Goal: Task Accomplishment & Management: Manage account settings

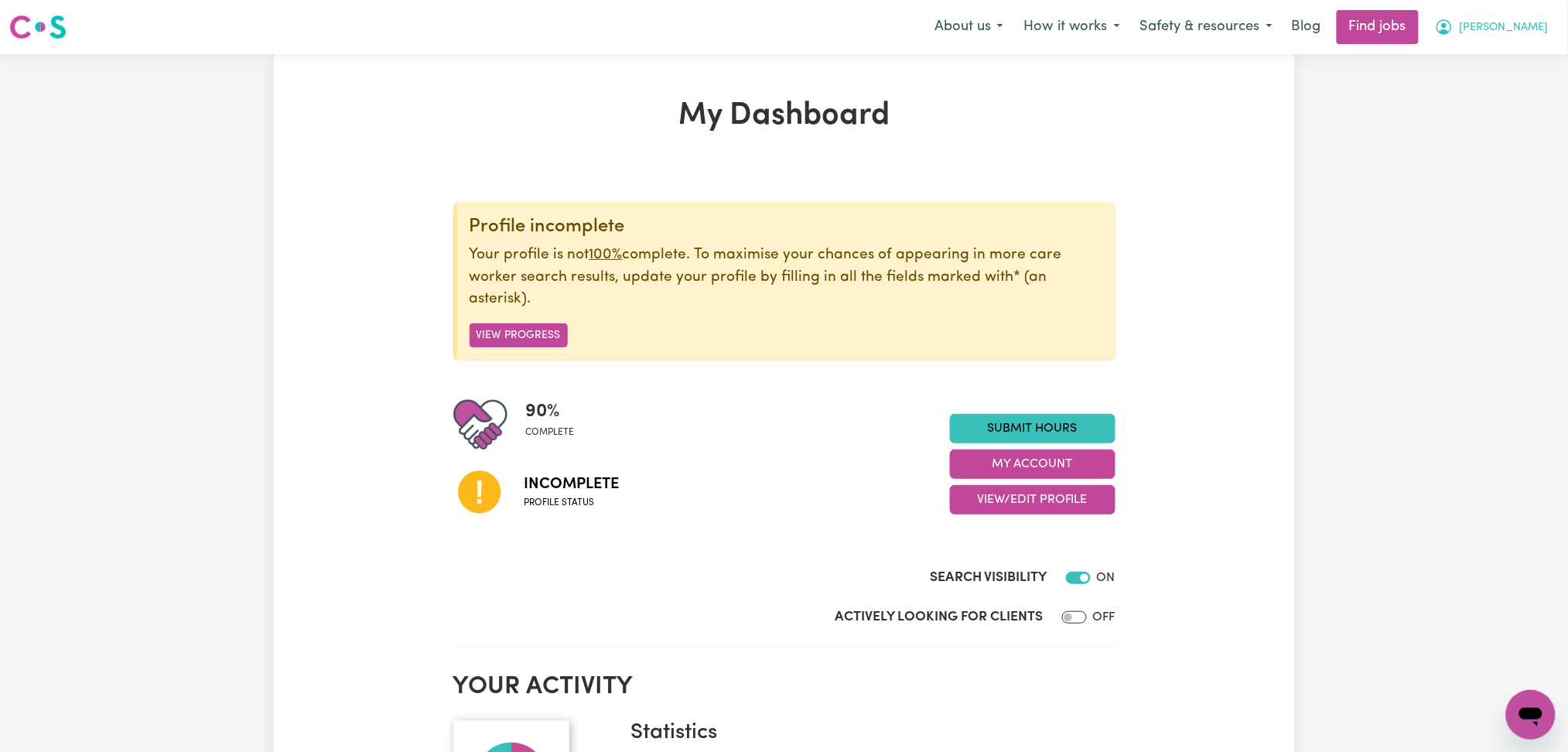
click at [1536, 36] on span "[PERSON_NAME]" at bounding box center [1504, 28] width 89 height 17
click at [1072, 507] on button "View/Edit Profile" at bounding box center [1033, 500] width 166 height 29
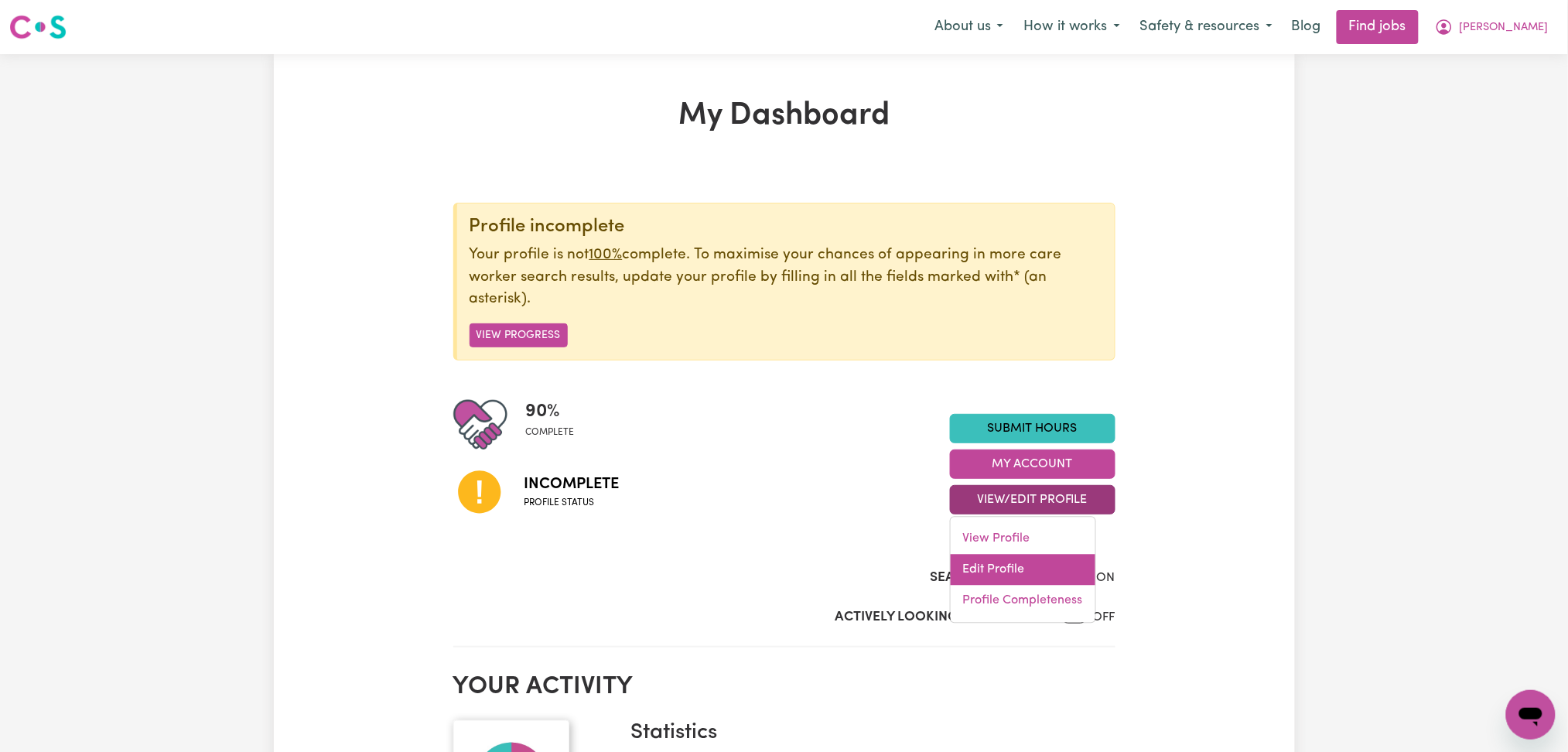
click at [1049, 569] on link "Edit Profile" at bounding box center [1022, 570] width 144 height 31
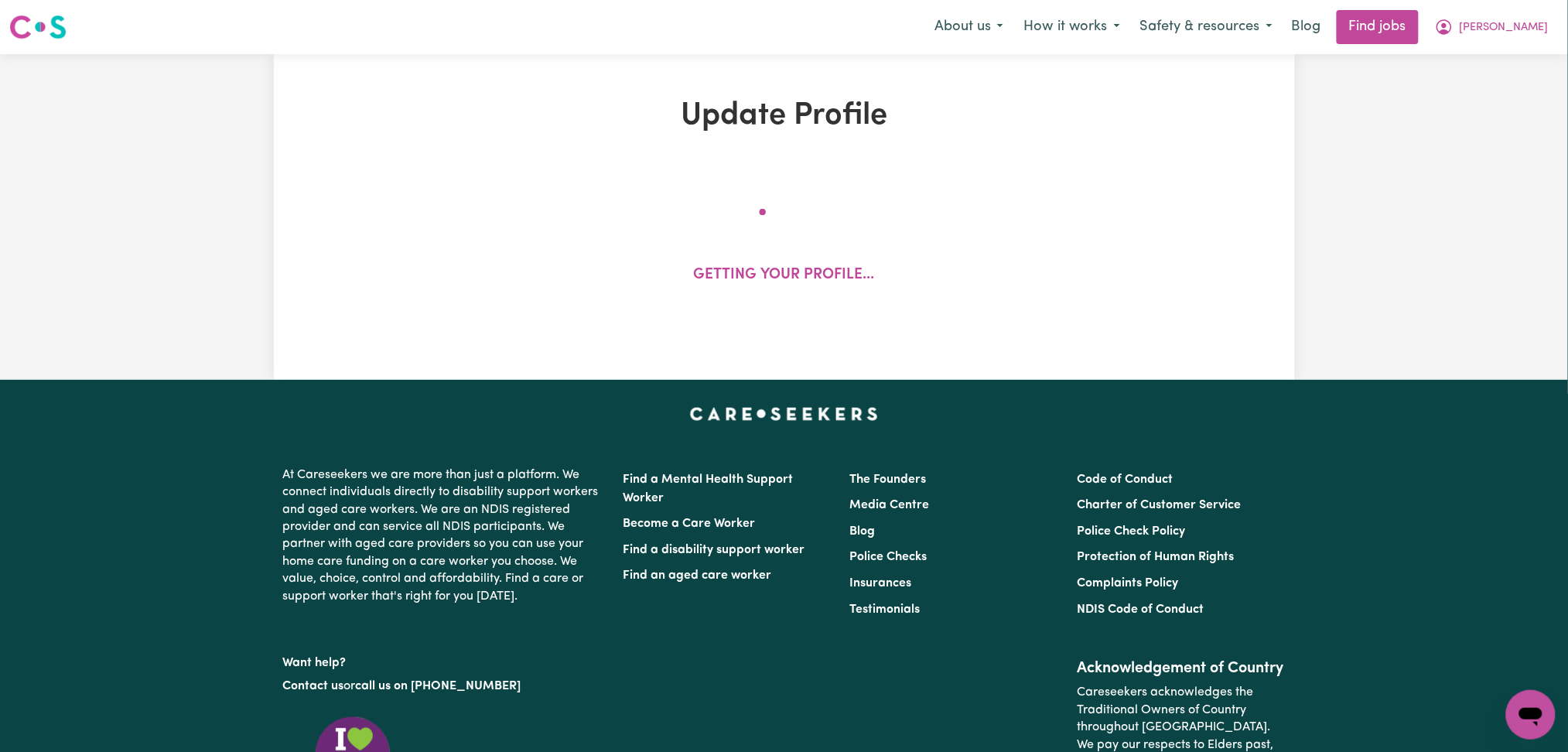
select select "[DEMOGRAPHIC_DATA]"
select select "Student Visa"
select select "Studying a healthcare related degree or qualification"
select select "41"
select select "61"
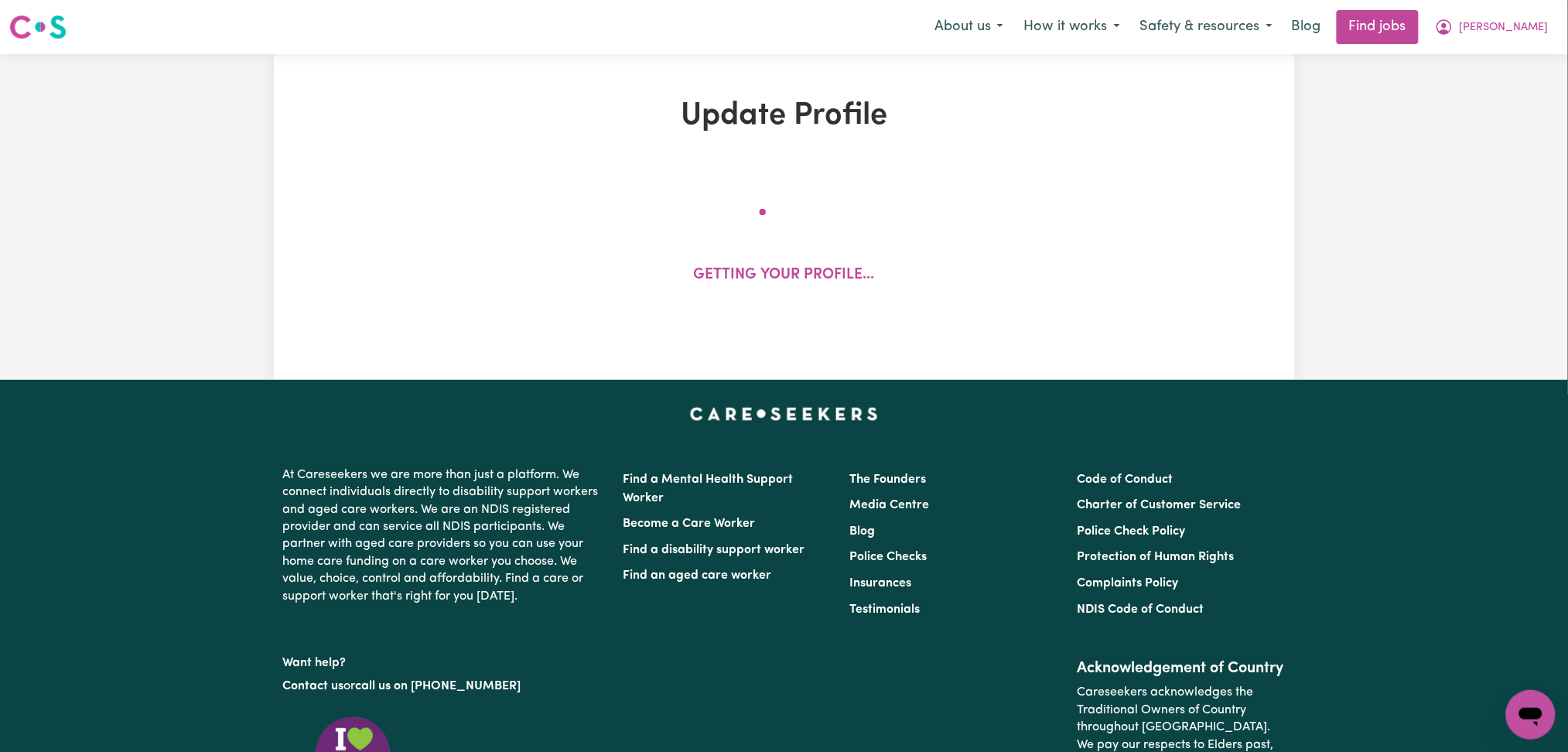
select select "82"
select select "102"
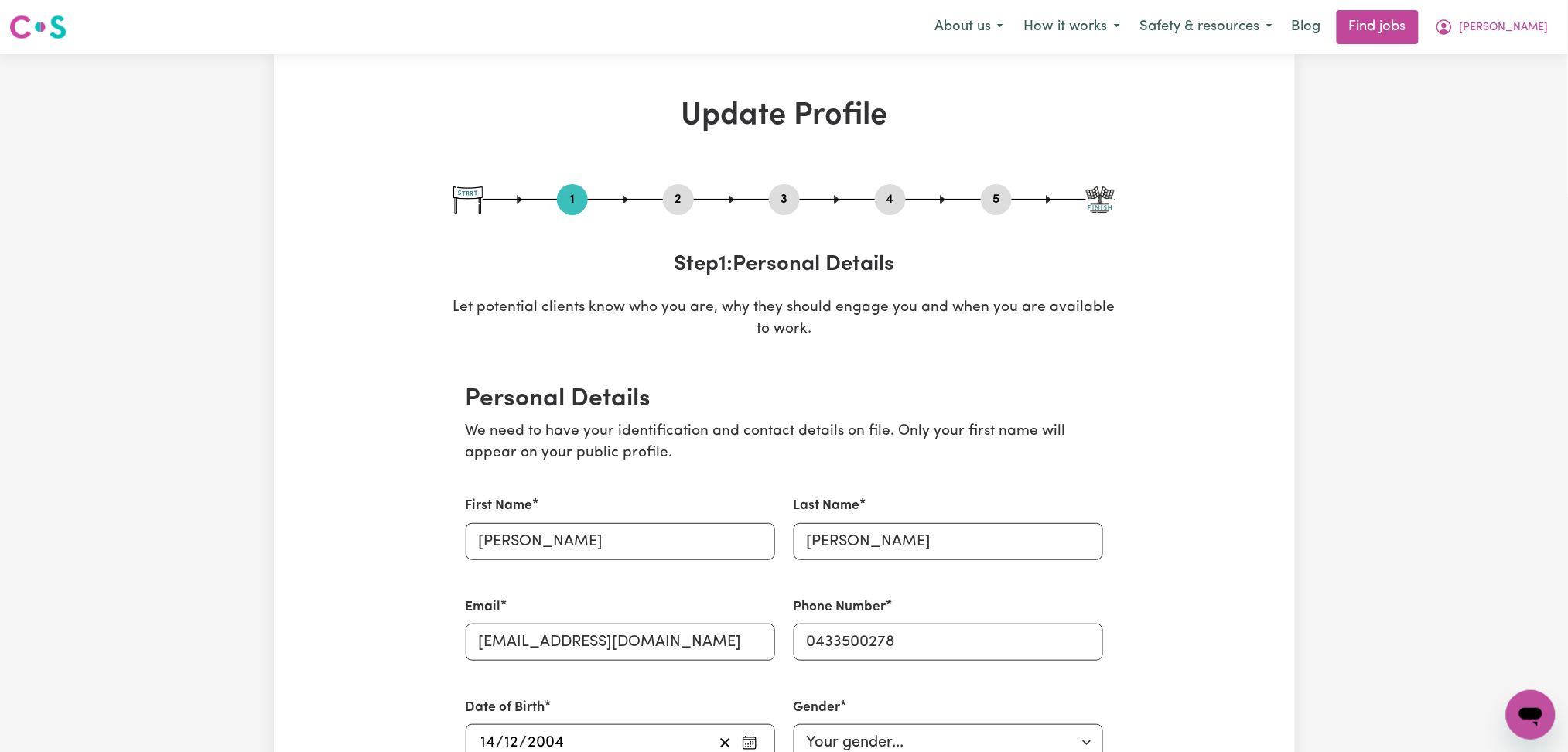
click at [677, 209] on button "2" at bounding box center [678, 200] width 31 height 21
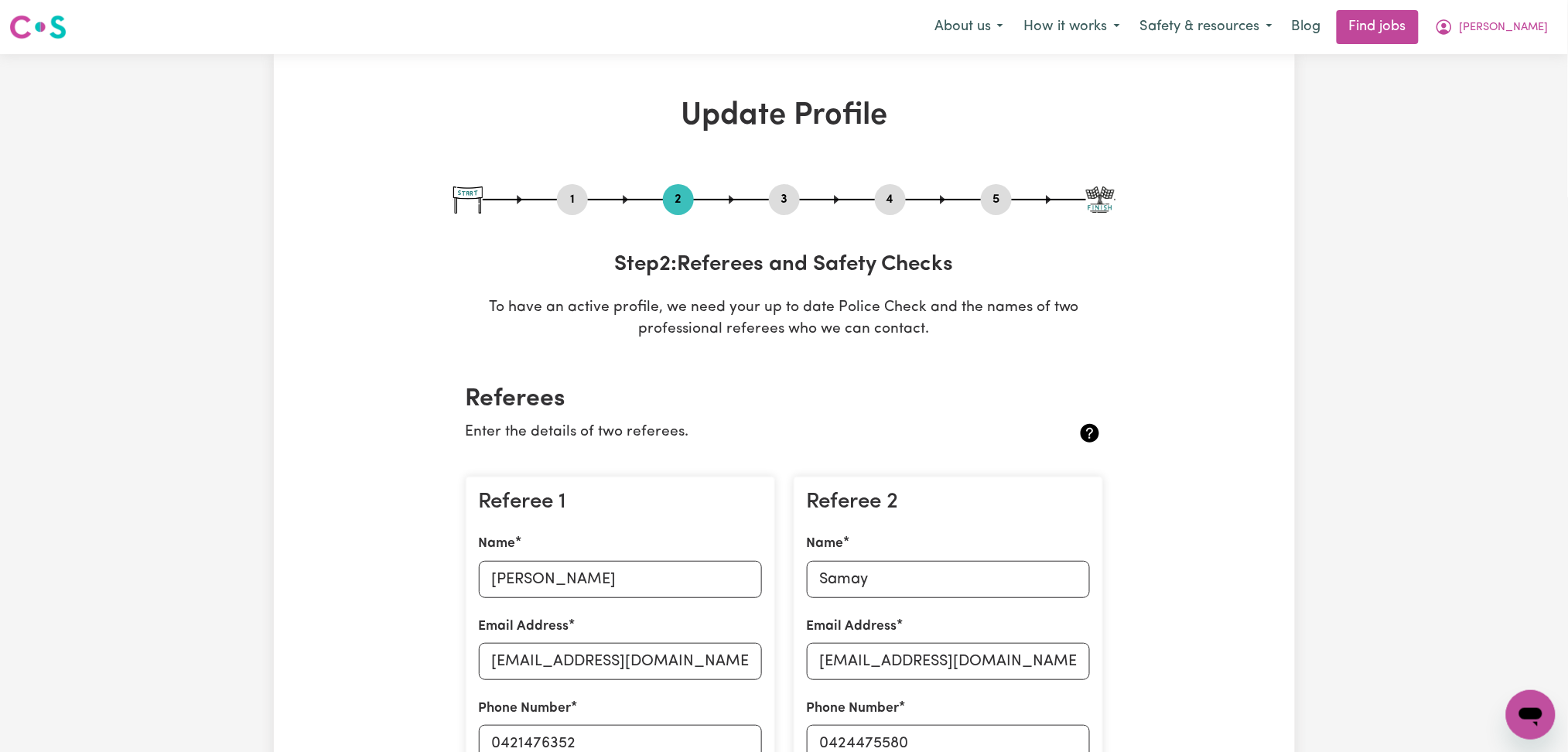
scroll to position [103, 0]
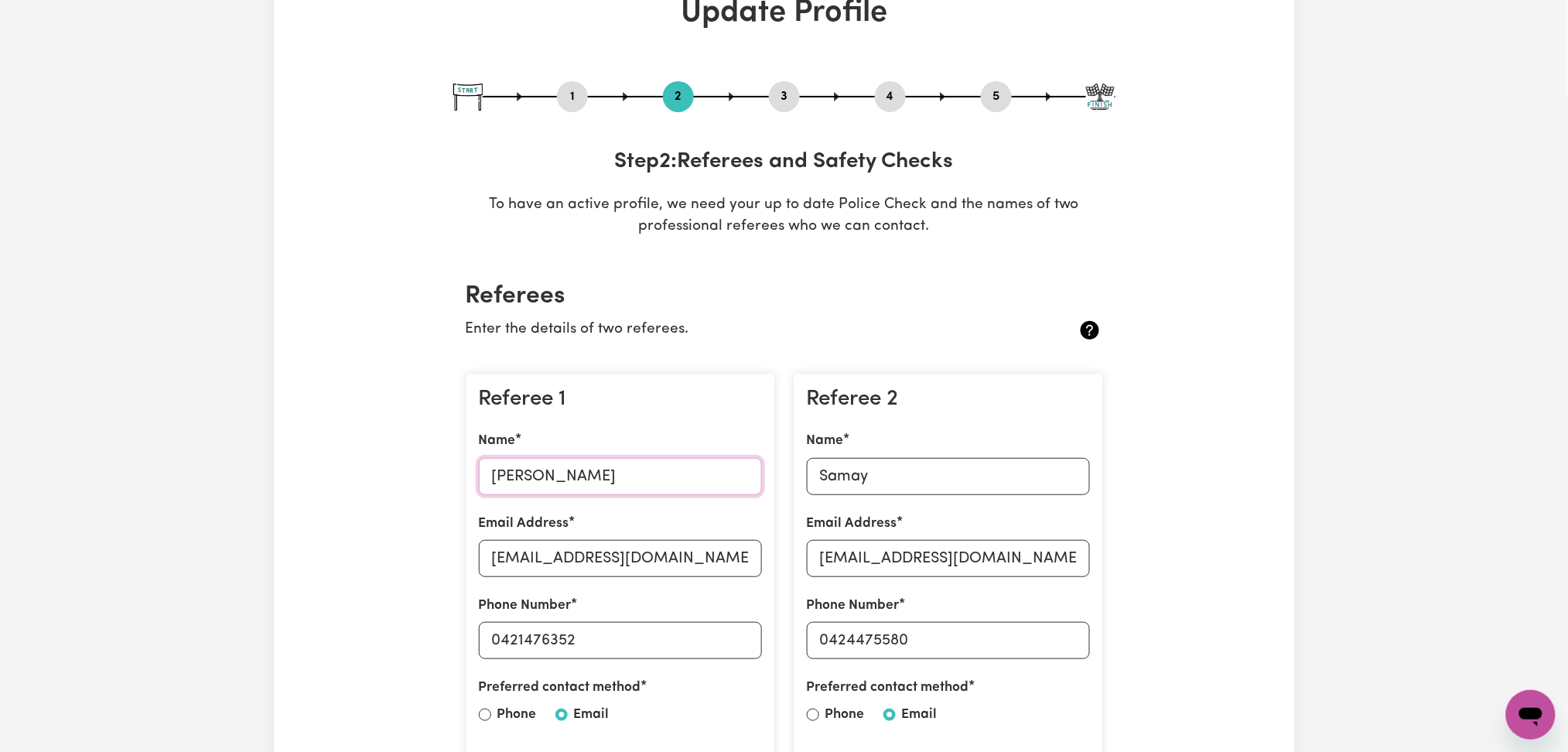
click at [566, 464] on input "[PERSON_NAME]" at bounding box center [620, 476] width 283 height 37
click at [570, 562] on input "[EMAIL_ADDRESS][DOMAIN_NAME]" at bounding box center [620, 558] width 283 height 37
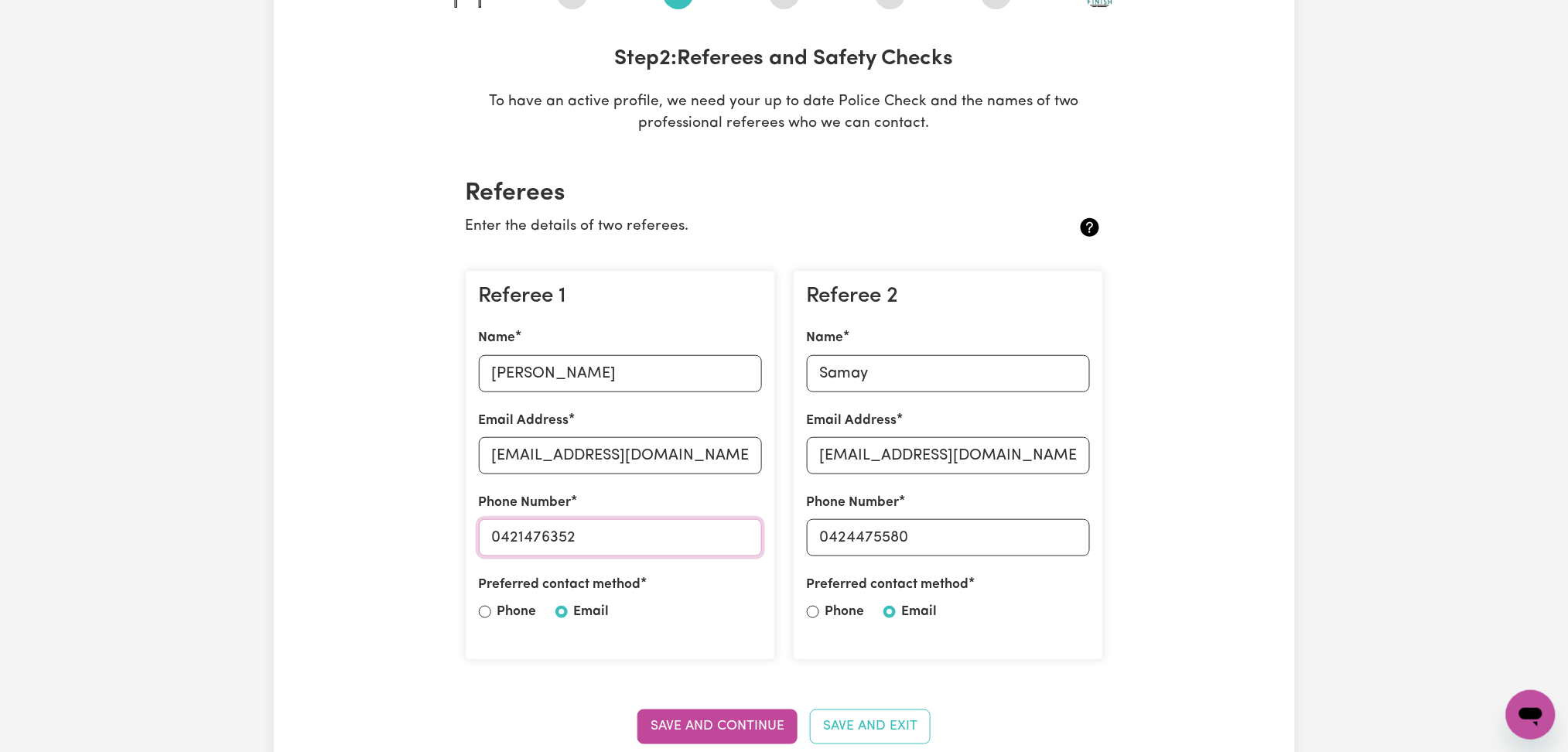
drag, startPoint x: 499, startPoint y: 532, endPoint x: 676, endPoint y: 532, distance: 177.0
click at [676, 532] on input "0421476352" at bounding box center [620, 538] width 283 height 37
click at [897, 368] on input "Samay" at bounding box center [948, 373] width 283 height 37
click at [931, 370] on input "Samay" at bounding box center [948, 373] width 283 height 37
click at [922, 458] on input "[EMAIL_ADDRESS][DOMAIN_NAME]" at bounding box center [948, 455] width 283 height 37
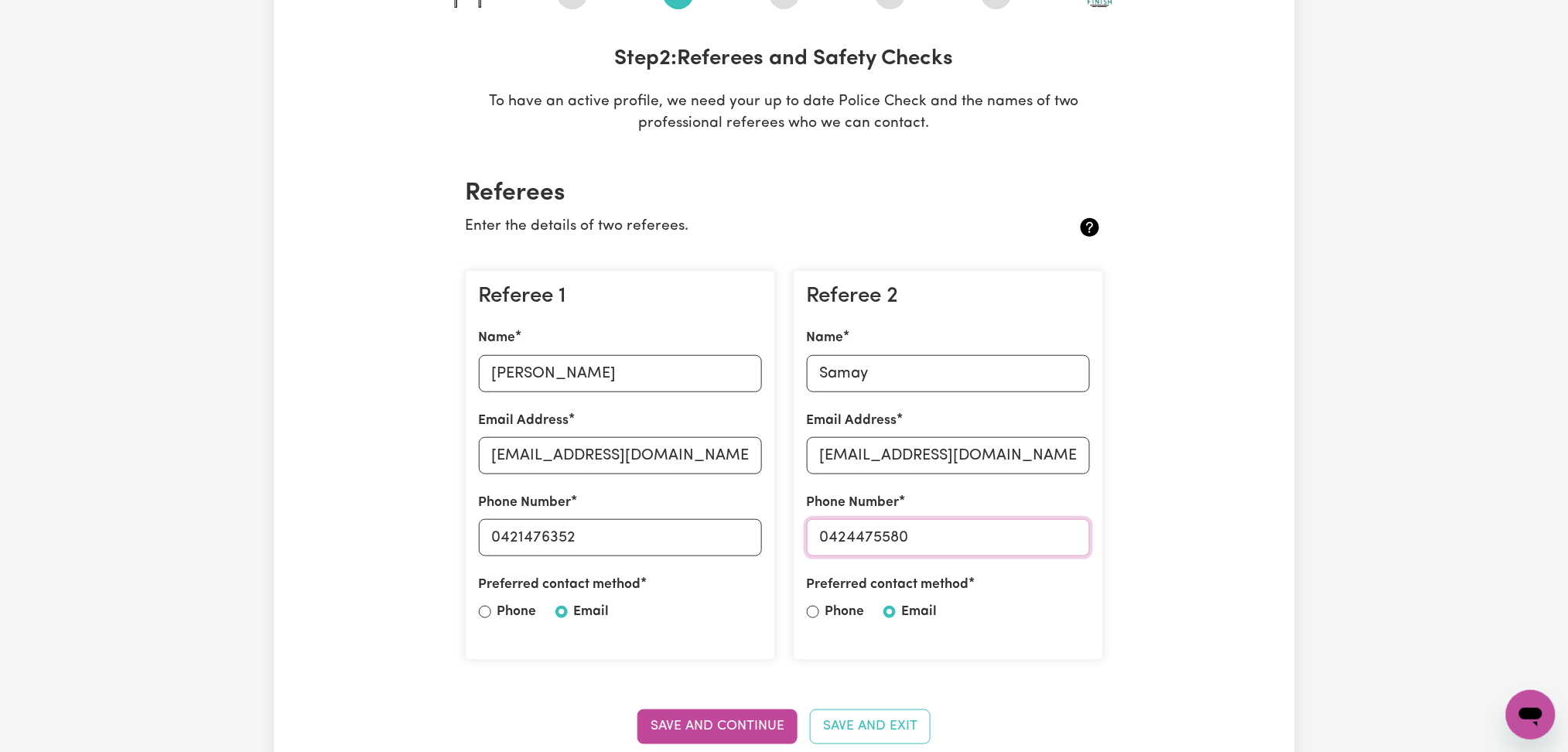
drag, startPoint x: 828, startPoint y: 537, endPoint x: 1043, endPoint y: 540, distance: 215.0
click at [1043, 540] on input "0424475580" at bounding box center [948, 538] width 283 height 37
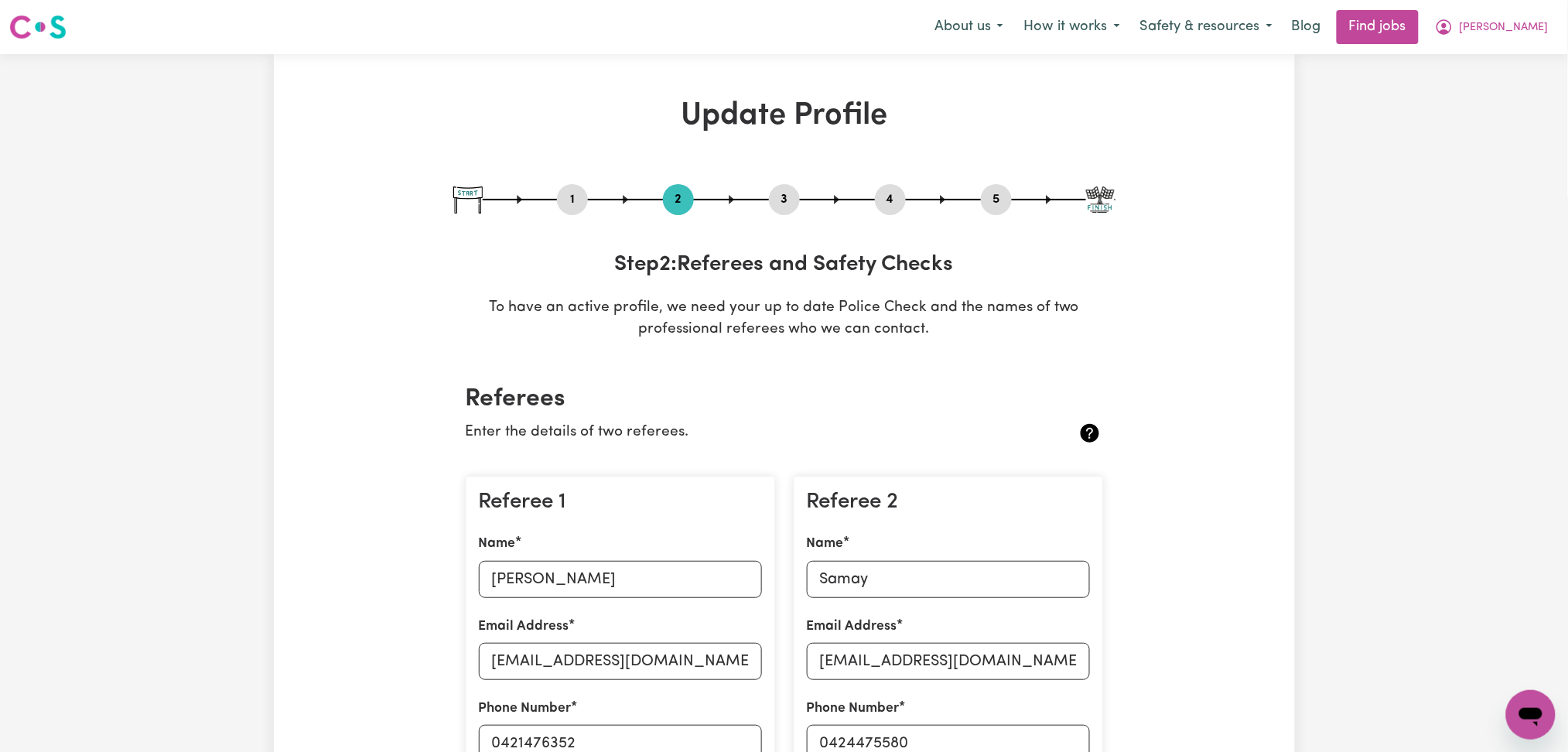
click at [891, 193] on button "4" at bounding box center [890, 200] width 31 height 21
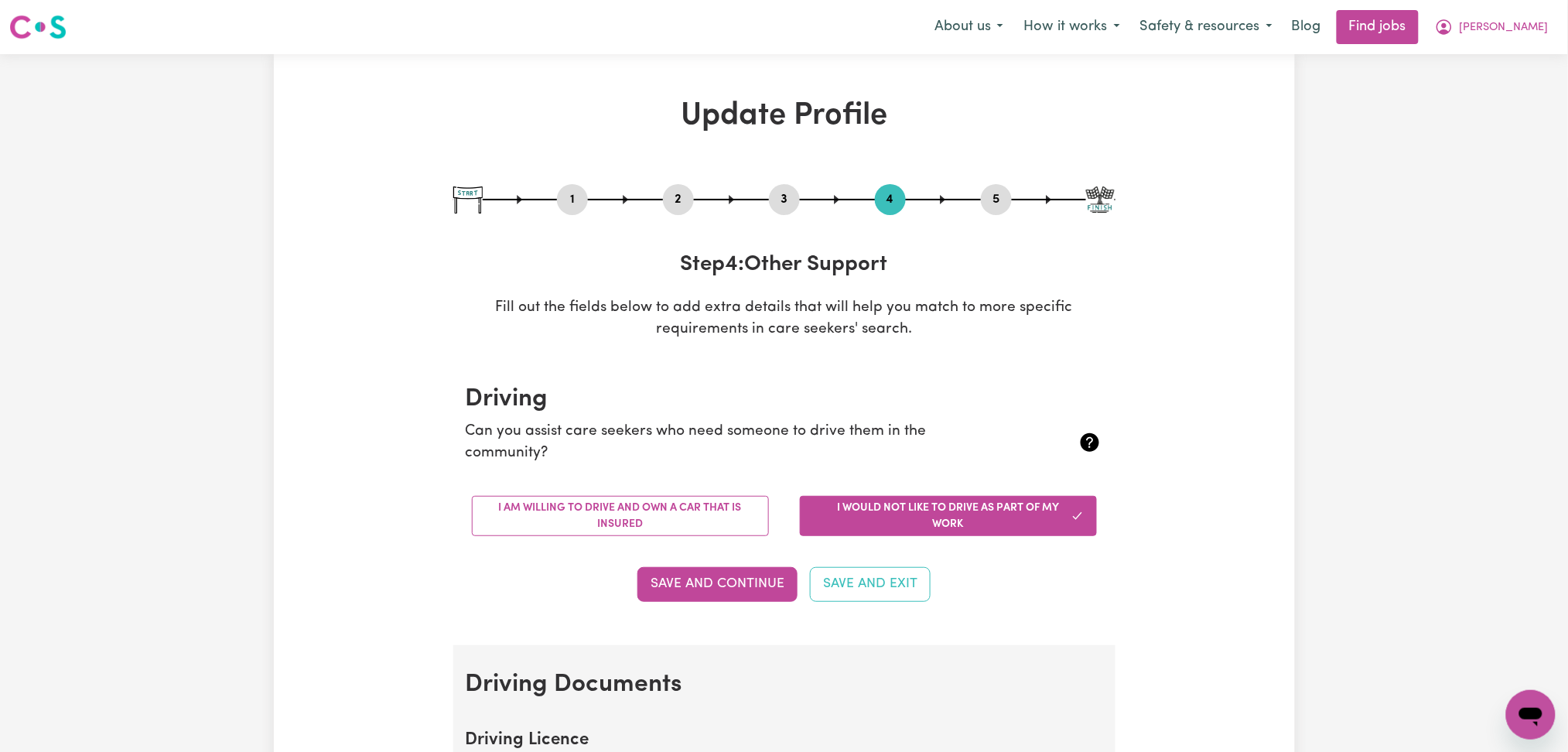
click at [1000, 192] on button "5" at bounding box center [996, 200] width 31 height 21
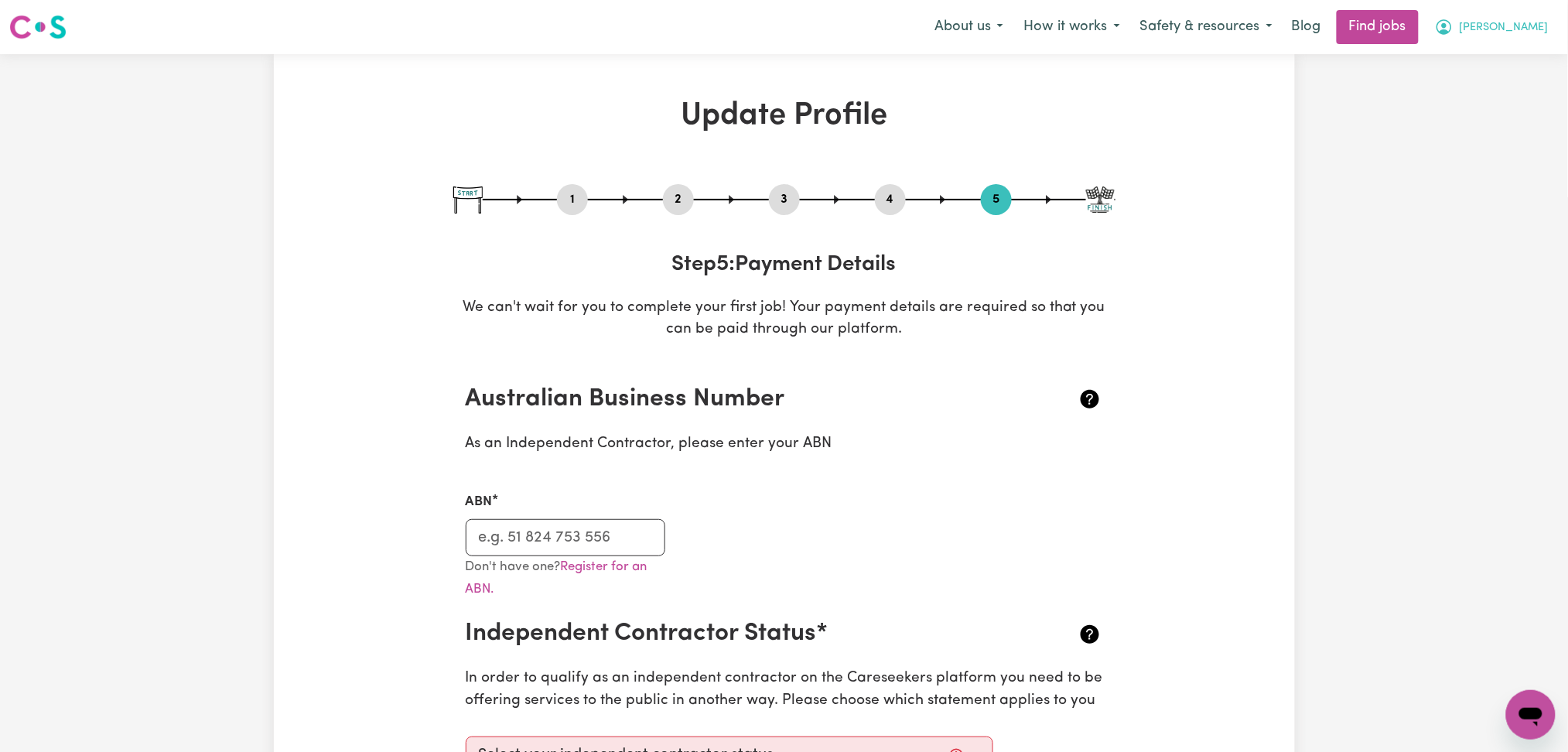
click at [1552, 40] on button "[PERSON_NAME]" at bounding box center [1491, 27] width 134 height 32
click at [1508, 78] on link "My Dashboard" at bounding box center [1496, 89] width 122 height 29
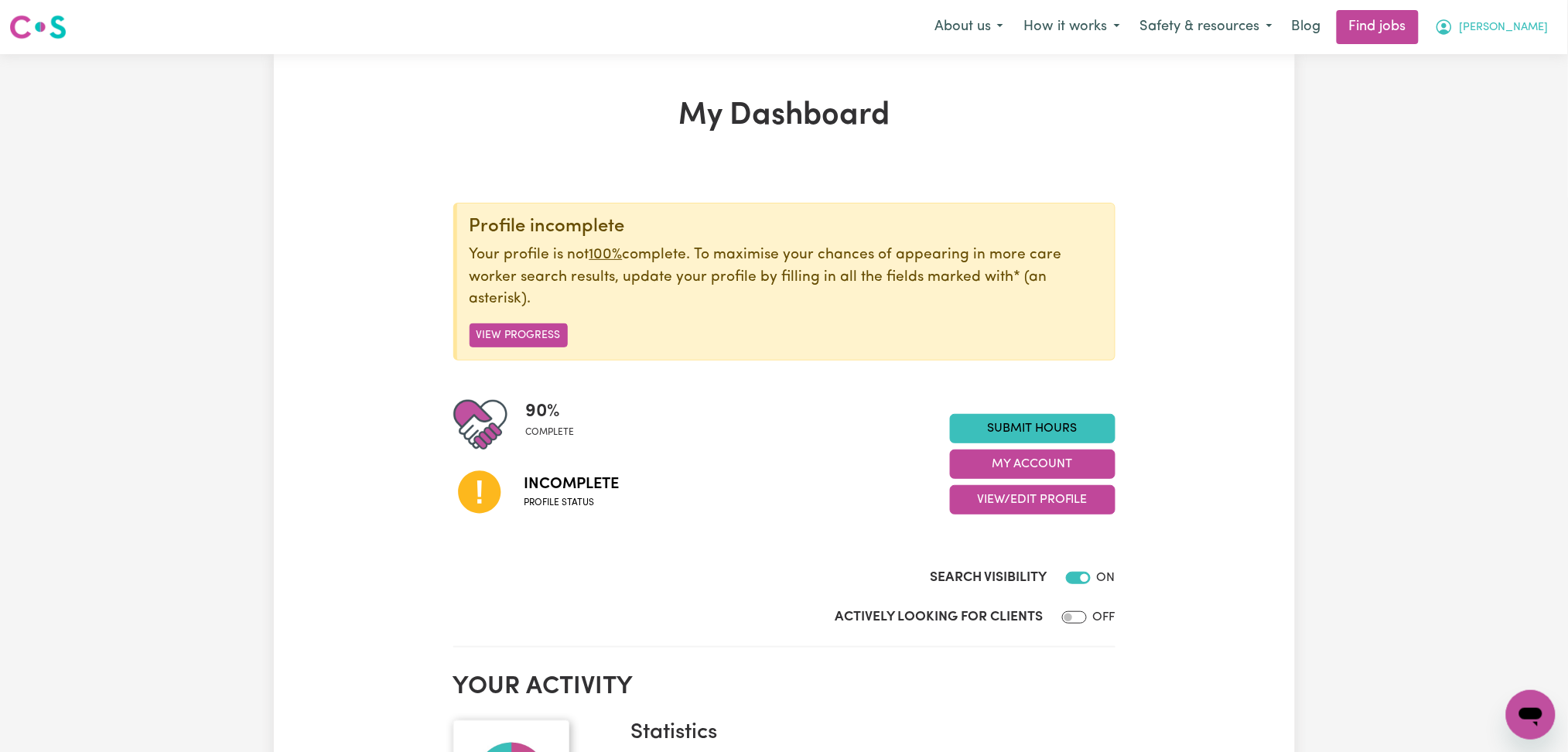
click at [1517, 36] on button "[PERSON_NAME]" at bounding box center [1491, 27] width 134 height 32
click at [1501, 109] on link "Logout" at bounding box center [1496, 118] width 122 height 29
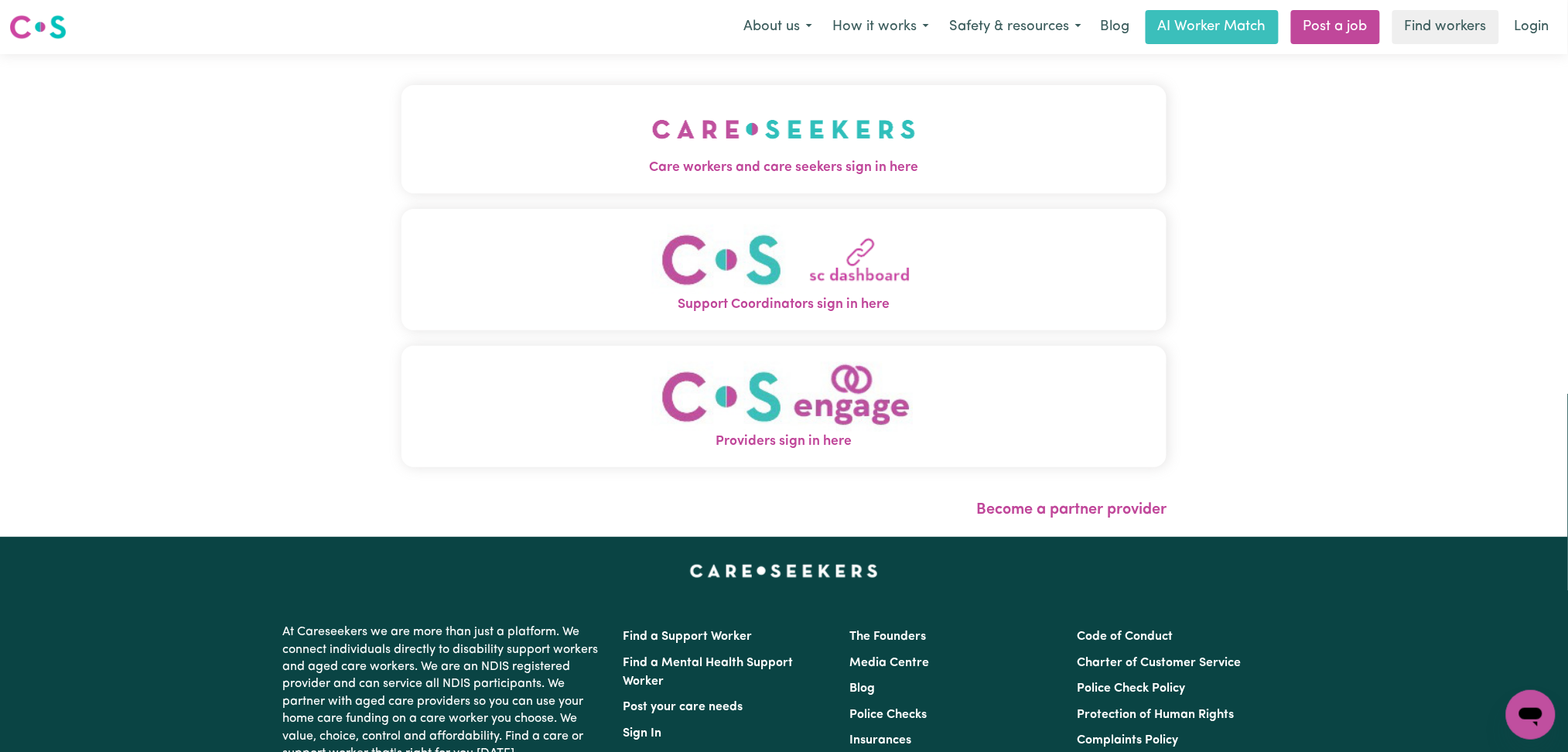
click at [775, 133] on div "Care workers and care seekers sign in here Support Coordinators sign in here Pr…" at bounding box center [784, 295] width 784 height 483
click at [610, 150] on button "Care workers and care seekers sign in here" at bounding box center [784, 139] width 766 height 109
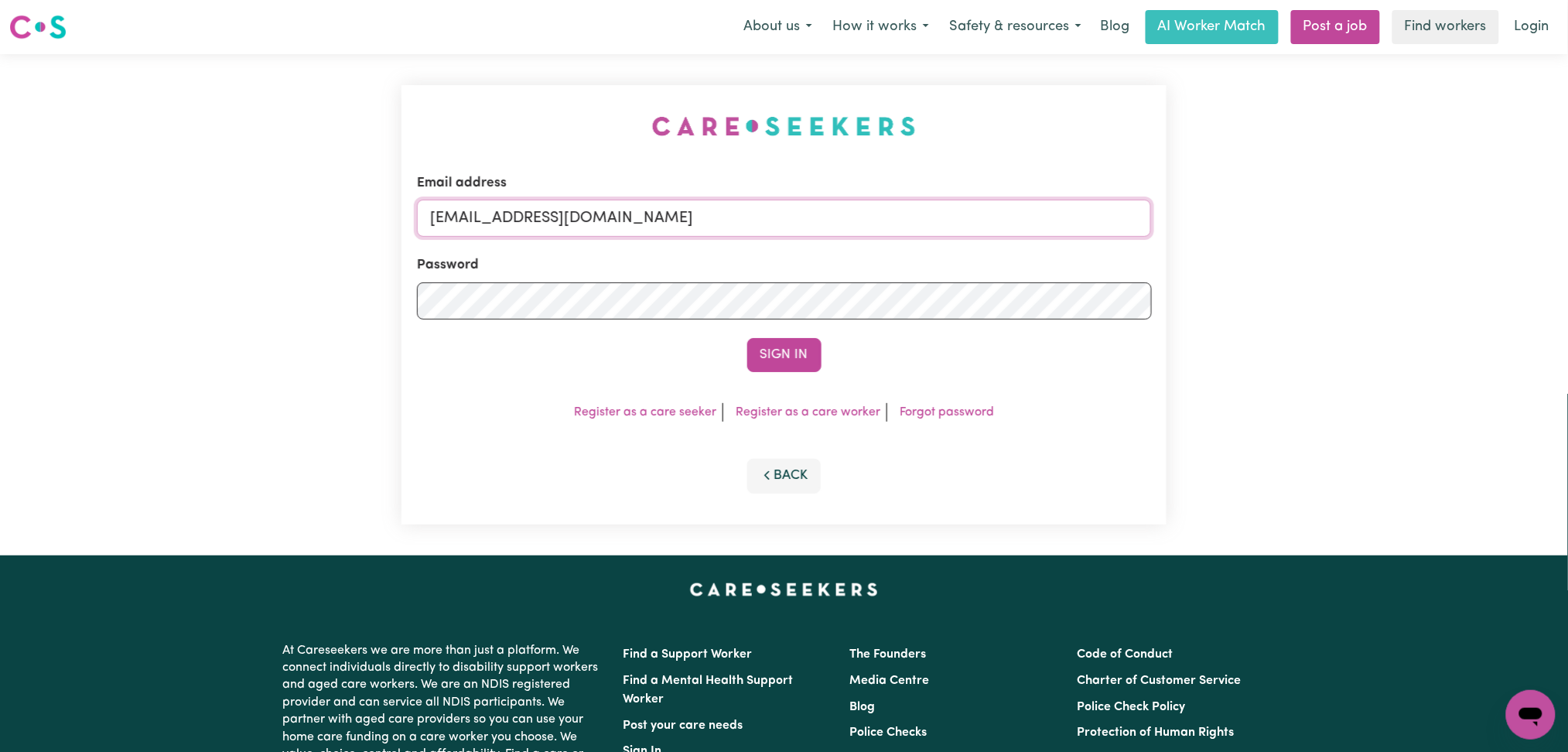
click at [715, 234] on input "[EMAIL_ADDRESS][DOMAIN_NAME]" at bounding box center [784, 218] width 734 height 37
drag, startPoint x: 510, startPoint y: 217, endPoint x: 781, endPoint y: 230, distance: 271.3
click at [808, 221] on input "Superuser~[EMAIL_ADDRESS][DOMAIN_NAME]" at bounding box center [784, 218] width 734 height 37
type input "Superuser~[EMAIL_ADDRESS][DOMAIN_NAME]"
click at [775, 361] on button "Sign In" at bounding box center [784, 355] width 74 height 34
